Goal: Information Seeking & Learning: Learn about a topic

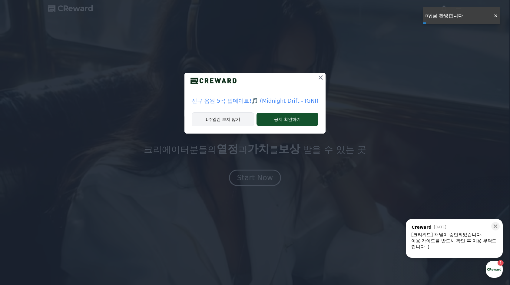
click at [230, 119] on button "1주일간 보지 않기" at bounding box center [223, 119] width 62 height 14
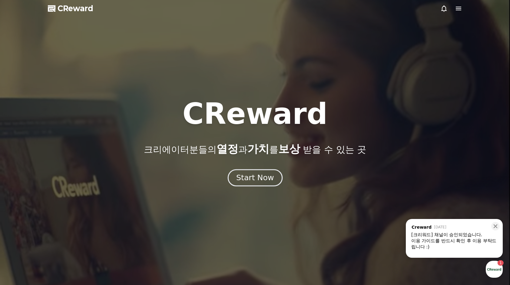
click at [252, 177] on div "Start Now" at bounding box center [255, 178] width 38 height 10
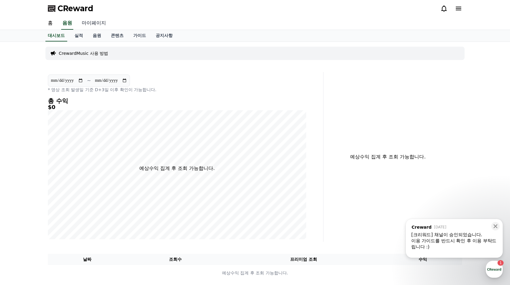
click at [95, 25] on link "마이페이지" at bounding box center [94, 23] width 34 height 13
select select "**********"
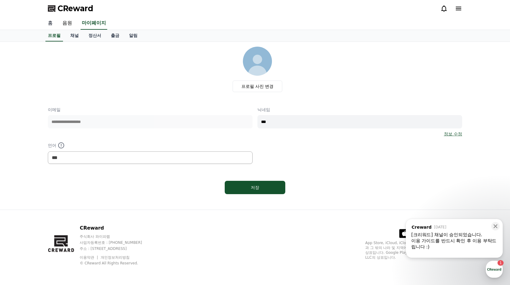
click at [50, 24] on link "홈" at bounding box center [50, 23] width 15 height 13
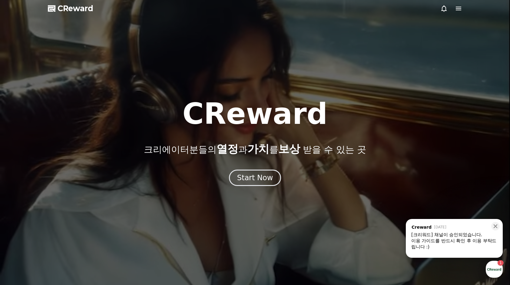
click at [462, 242] on div "이용 가이드를 반드시 확인 후 이용 부탁드립니다 :)" at bounding box center [454, 244] width 86 height 12
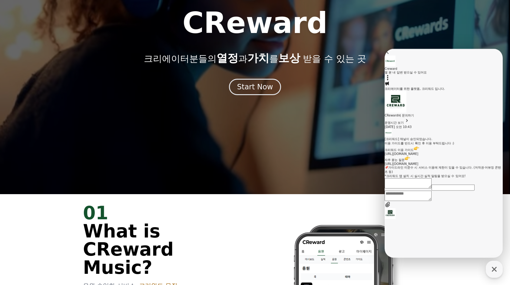
scroll to position [272, 0]
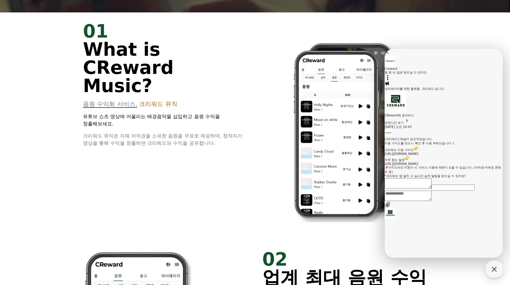
click at [165, 153] on div "01 What is CReward Music? 음원 수익화 서비스, 크리워드 뮤직 유튜브 쇼츠 영상에 어울리는 배경음악을 삽입하고 음원 수익을…" at bounding box center [254, 126] width 363 height 228
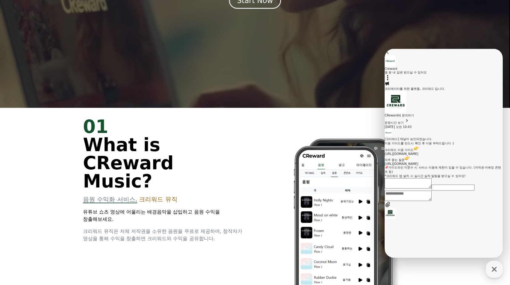
scroll to position [91, 0]
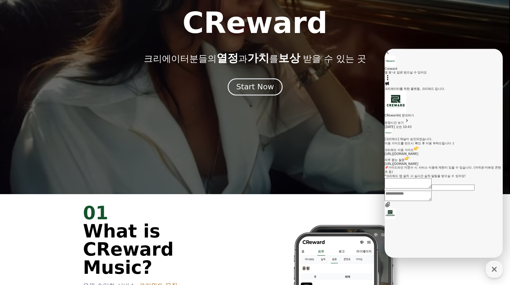
click at [266, 94] on button "Start Now" at bounding box center [254, 86] width 55 height 17
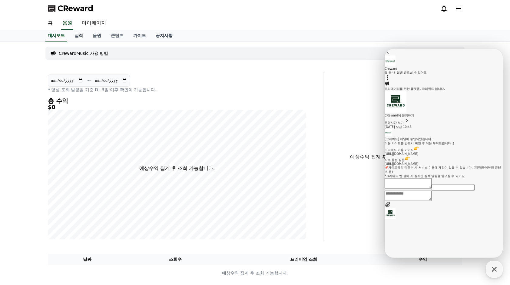
click at [82, 33] on link "실적" at bounding box center [79, 36] width 18 height 12
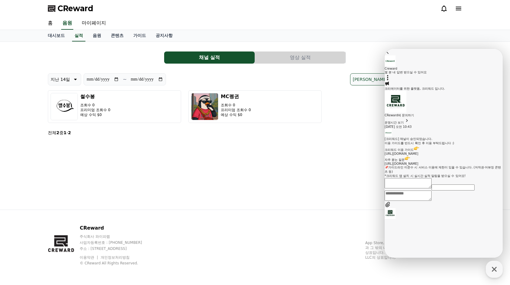
click at [458, 6] on icon at bounding box center [458, 8] width 7 height 7
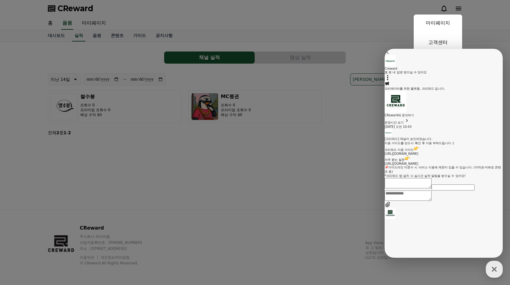
click at [487, 41] on button "close" at bounding box center [255, 142] width 510 height 285
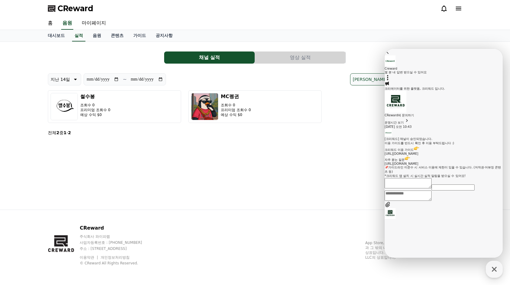
click at [159, 162] on div "**********" at bounding box center [255, 126] width 424 height 168
click at [390, 54] on button "Go to previous page" at bounding box center [387, 52] width 6 height 7
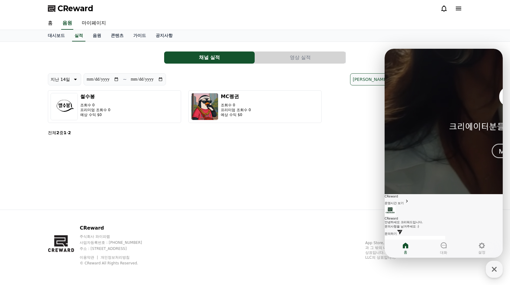
click at [225, 236] on div "CReward 주식회사 와이피랩 사업자등록번호 : [PHONE_NUMBER] 주소 : [STREET_ADDRESS] 이용약관 개인정보처리방침 …" at bounding box center [255, 247] width 424 height 75
click at [58, 36] on link "대시보드" at bounding box center [56, 36] width 27 height 12
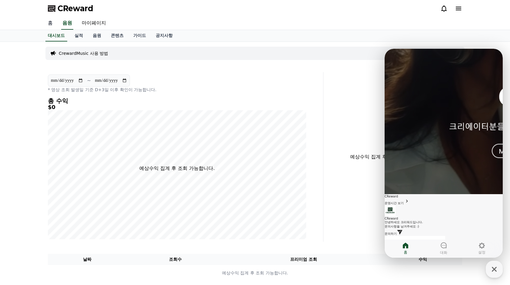
click at [54, 26] on link "홈" at bounding box center [50, 23] width 15 height 13
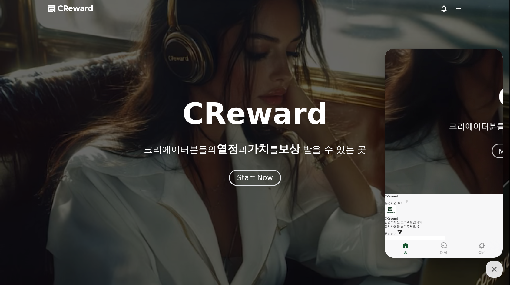
click at [253, 188] on div at bounding box center [255, 142] width 510 height 285
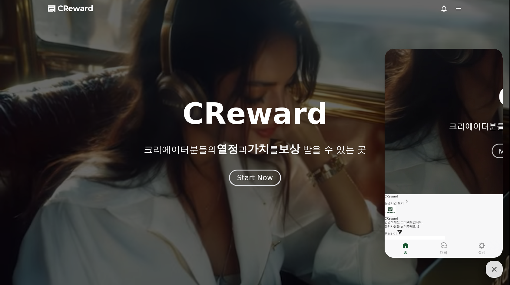
click at [494, 269] on icon "button" at bounding box center [493, 269] width 5 height 5
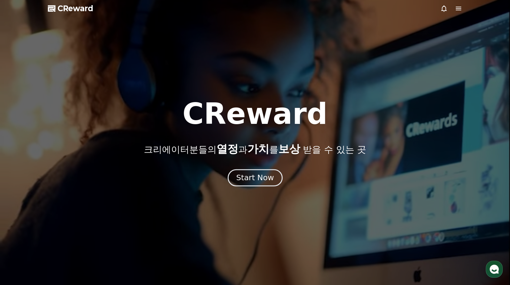
click at [235, 174] on button "Start Now" at bounding box center [254, 177] width 55 height 17
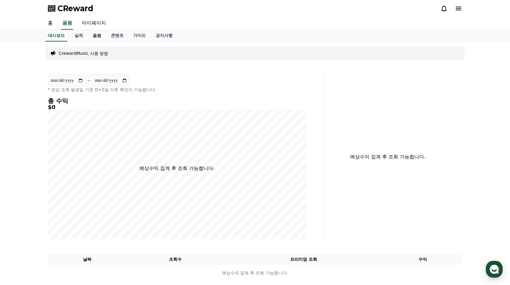
click at [91, 37] on link "음원" at bounding box center [97, 36] width 18 height 12
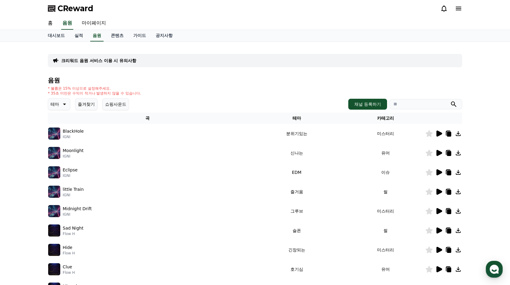
click at [435, 137] on td at bounding box center [443, 133] width 37 height 19
click at [438, 135] on icon at bounding box center [439, 133] width 6 height 6
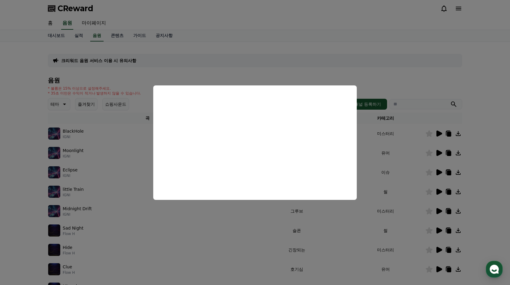
click at [106, 206] on button "close modal" at bounding box center [255, 142] width 510 height 285
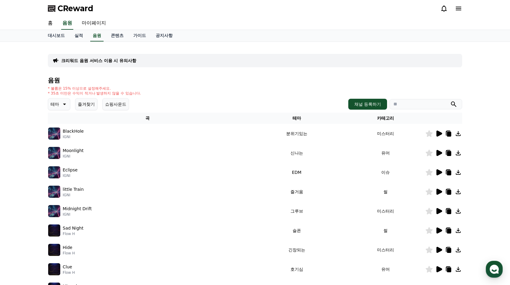
click at [436, 173] on icon at bounding box center [438, 172] width 7 height 7
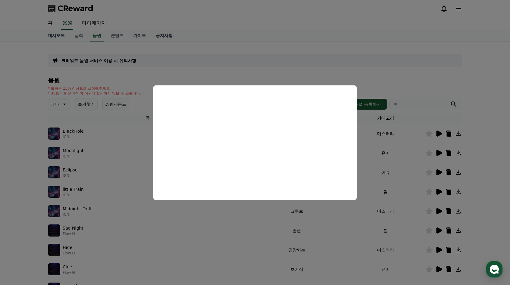
click at [349, 220] on button "close modal" at bounding box center [255, 142] width 510 height 285
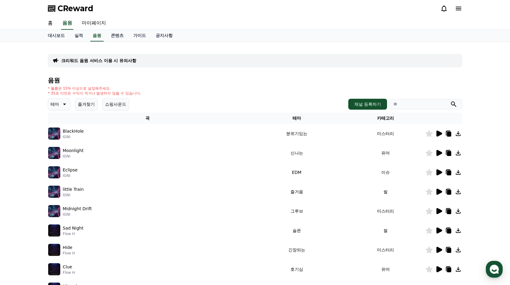
click at [436, 266] on icon at bounding box center [439, 269] width 6 height 6
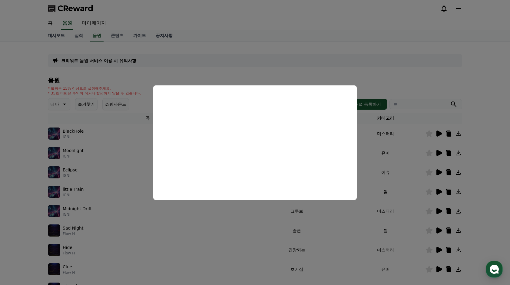
click at [360, 235] on button "close modal" at bounding box center [255, 142] width 510 height 285
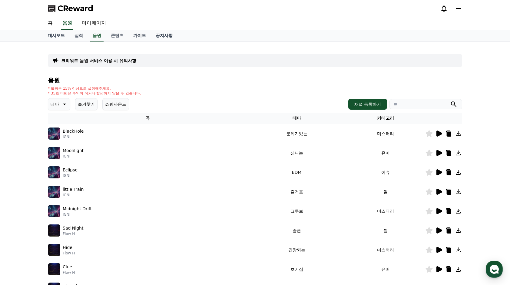
click at [97, 267] on div "Clue Flow H" at bounding box center [147, 269] width 199 height 12
click at [70, 268] on p "Clue" at bounding box center [67, 267] width 9 height 6
click at [76, 268] on div "Clue Flow H" at bounding box center [147, 269] width 199 height 12
click at [75, 272] on div "Clue Flow H" at bounding box center [147, 269] width 199 height 12
click at [70, 267] on p "Clue" at bounding box center [67, 267] width 9 height 6
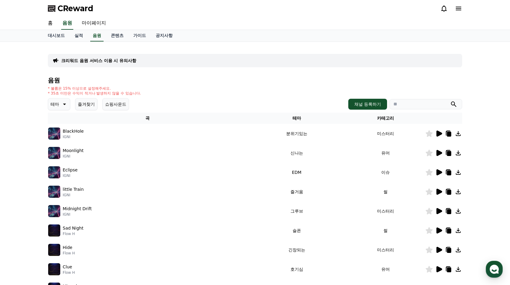
click at [449, 268] on icon at bounding box center [449, 269] width 4 height 5
click at [429, 18] on div "홈 음원 마이페이지" at bounding box center [255, 23] width 424 height 13
click at [427, 103] on input "search" at bounding box center [425, 104] width 73 height 10
paste input "**********"
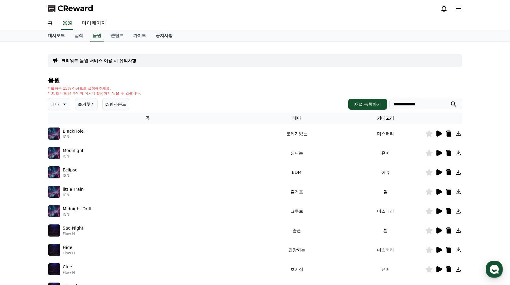
click at [449, 104] on input "**********" at bounding box center [425, 104] width 73 height 10
type input "**********"
